Goal: Task Accomplishment & Management: Manage account settings

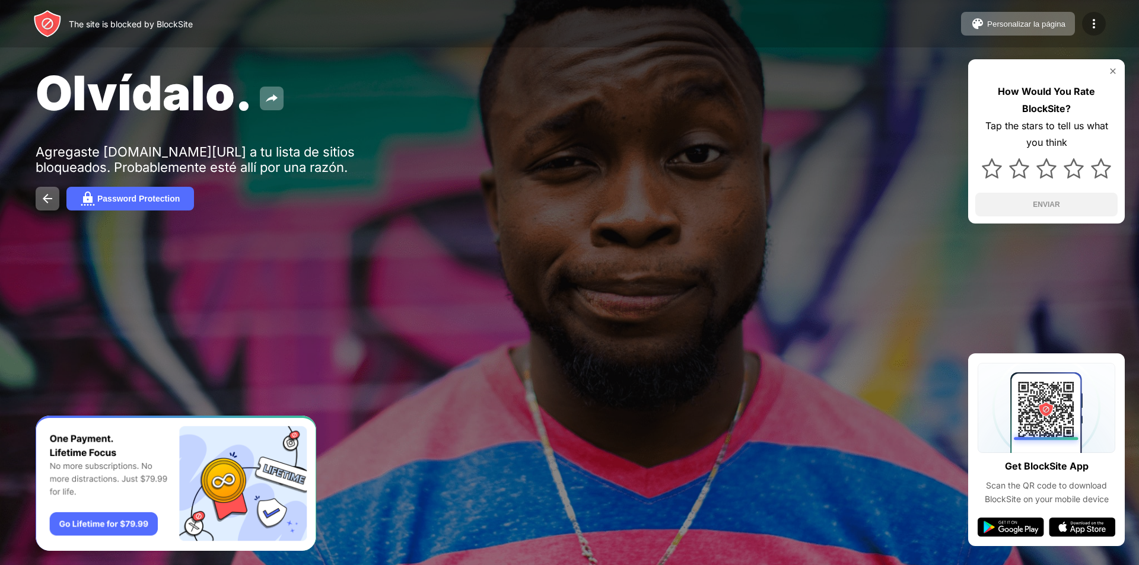
click at [1097, 23] on img at bounding box center [1094, 24] width 14 height 14
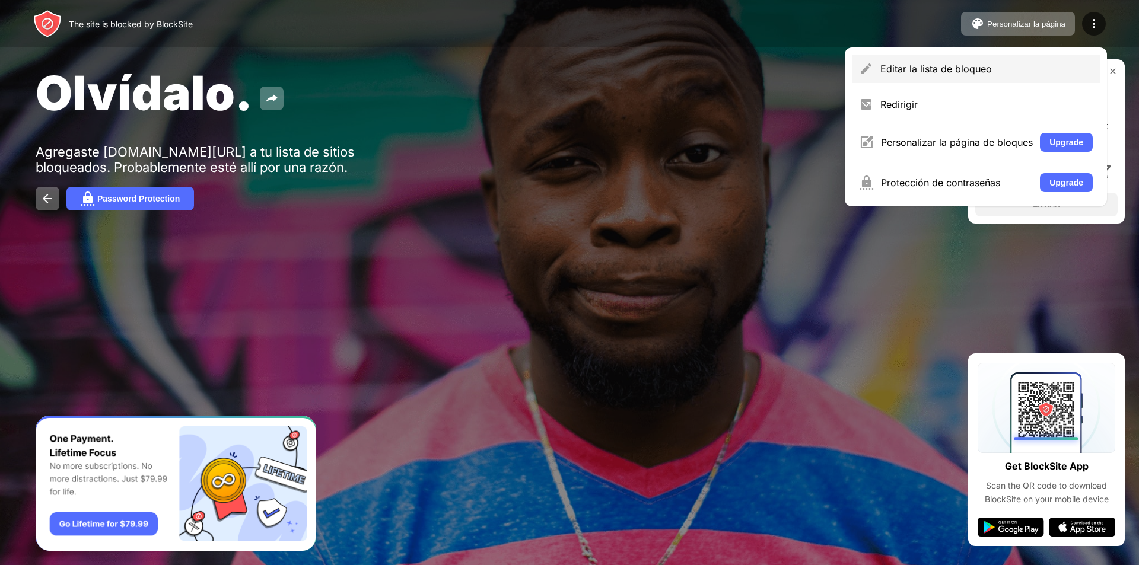
click at [1005, 68] on div "Editar la lista de bloqueo" at bounding box center [986, 69] width 212 height 12
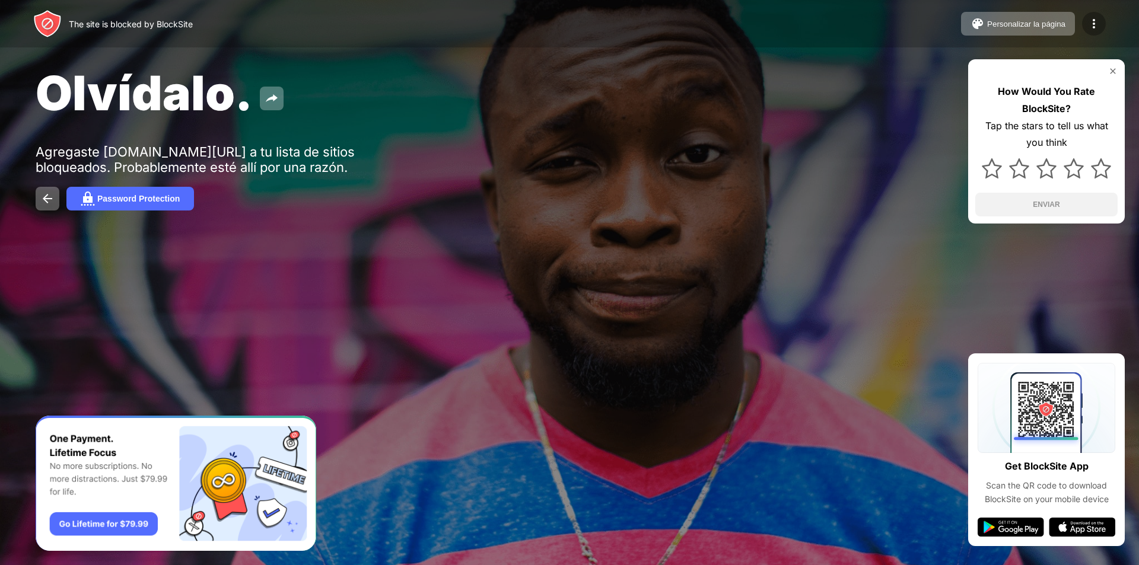
click at [1092, 18] on img at bounding box center [1094, 24] width 14 height 14
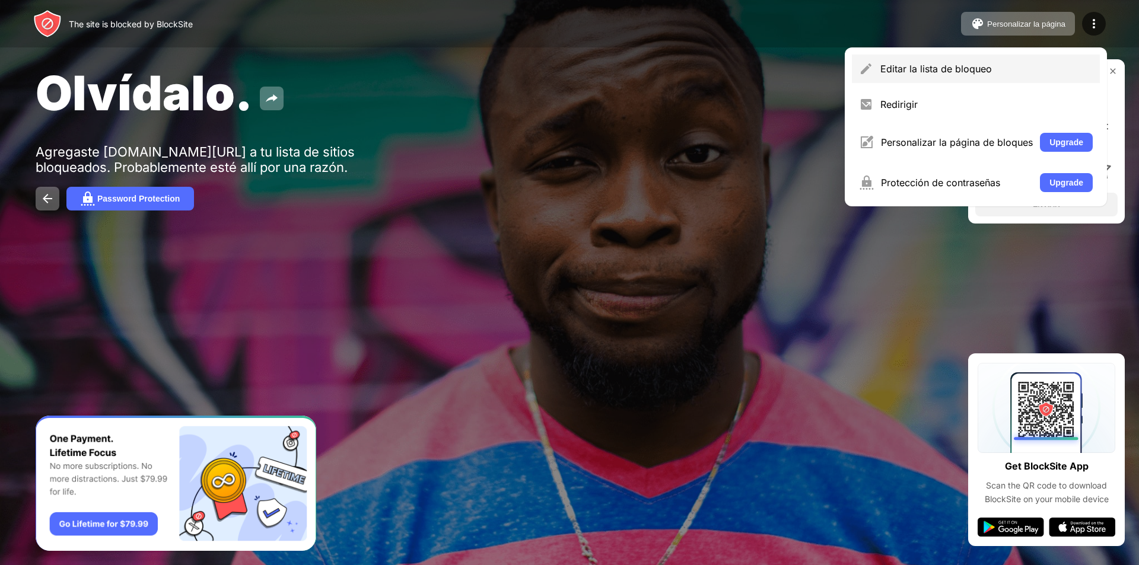
click at [942, 79] on div "Editar la lista de bloqueo" at bounding box center [976, 69] width 248 height 28
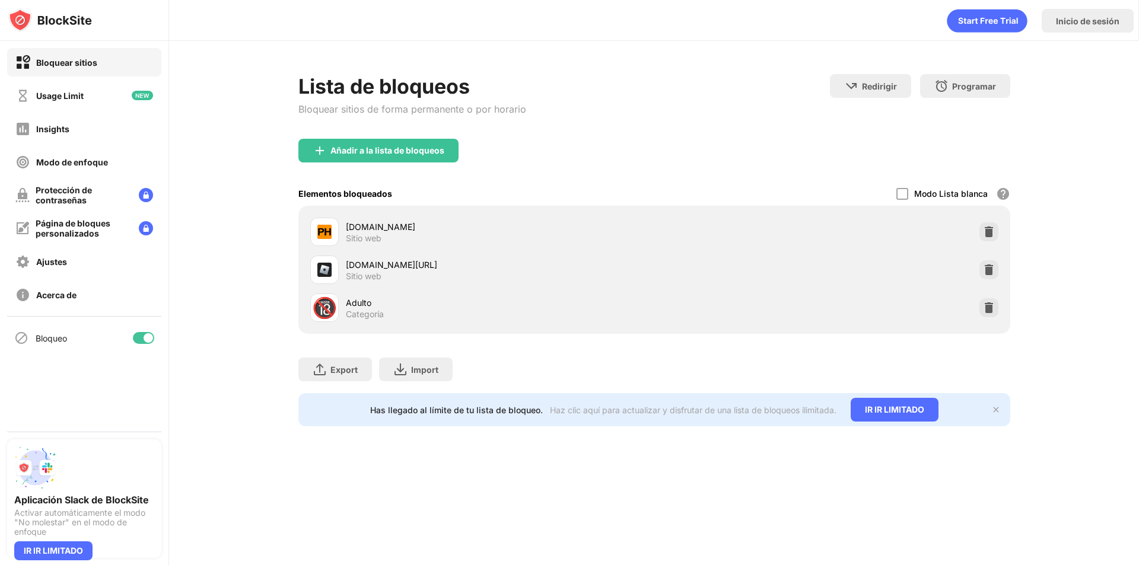
click at [996, 273] on div at bounding box center [988, 269] width 19 height 19
